Goal: Download file/media

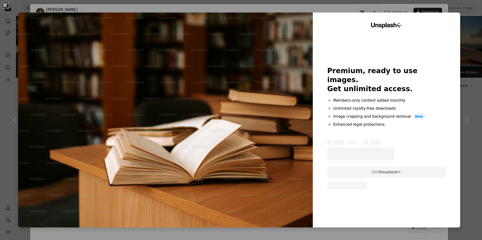
scroll to position [377, 0]
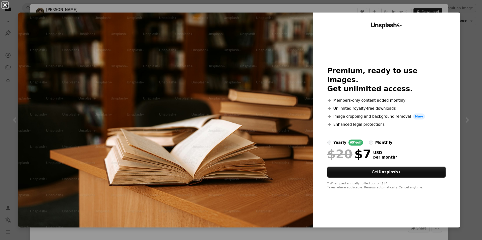
click at [7, 5] on button "An X shape" at bounding box center [5, 5] width 6 height 6
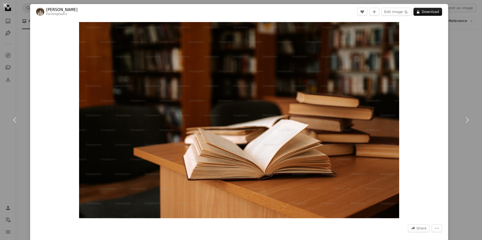
click at [6, 5] on button "An X shape" at bounding box center [5, 5] width 6 height 6
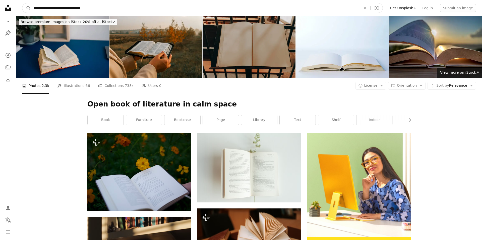
drag, startPoint x: 96, startPoint y: 8, endPoint x: 13, endPoint y: 8, distance: 83.3
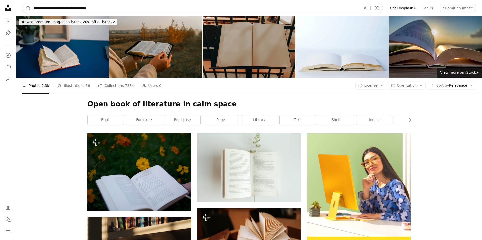
type input "**********"
click button "A magnifying glass" at bounding box center [26, 8] width 9 height 10
